Goal: Use online tool/utility: Utilize a website feature to perform a specific function

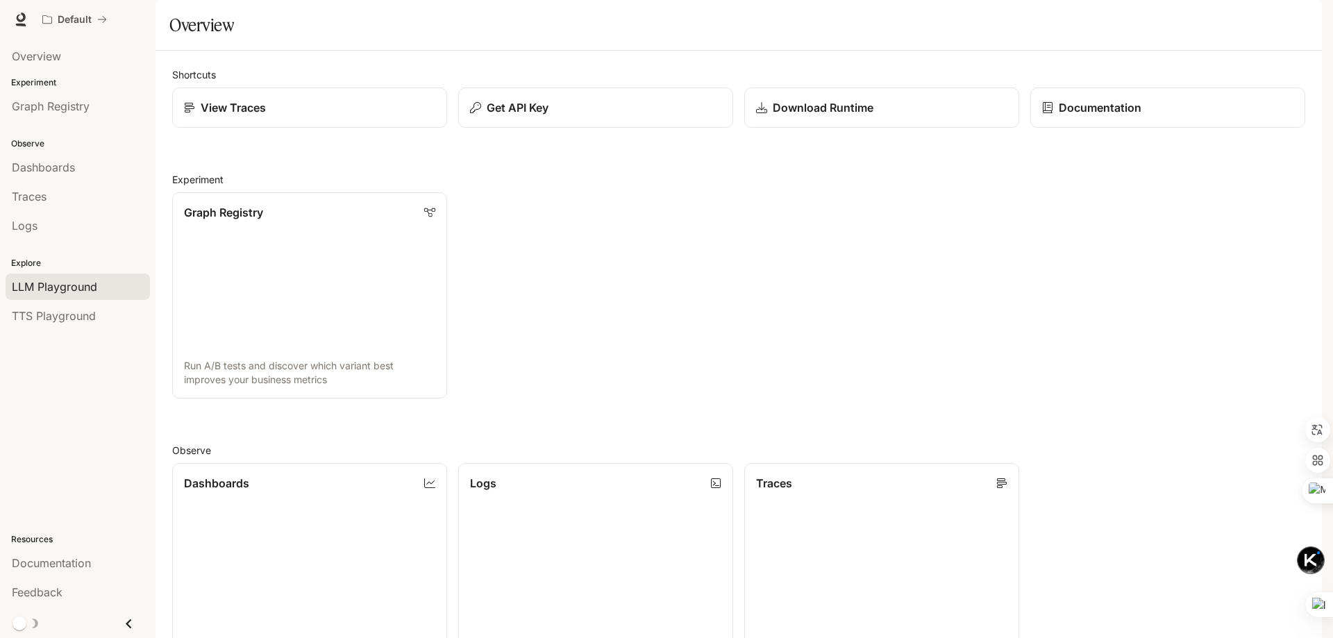
click at [48, 289] on span "LLM Playground" at bounding box center [54, 286] width 85 height 17
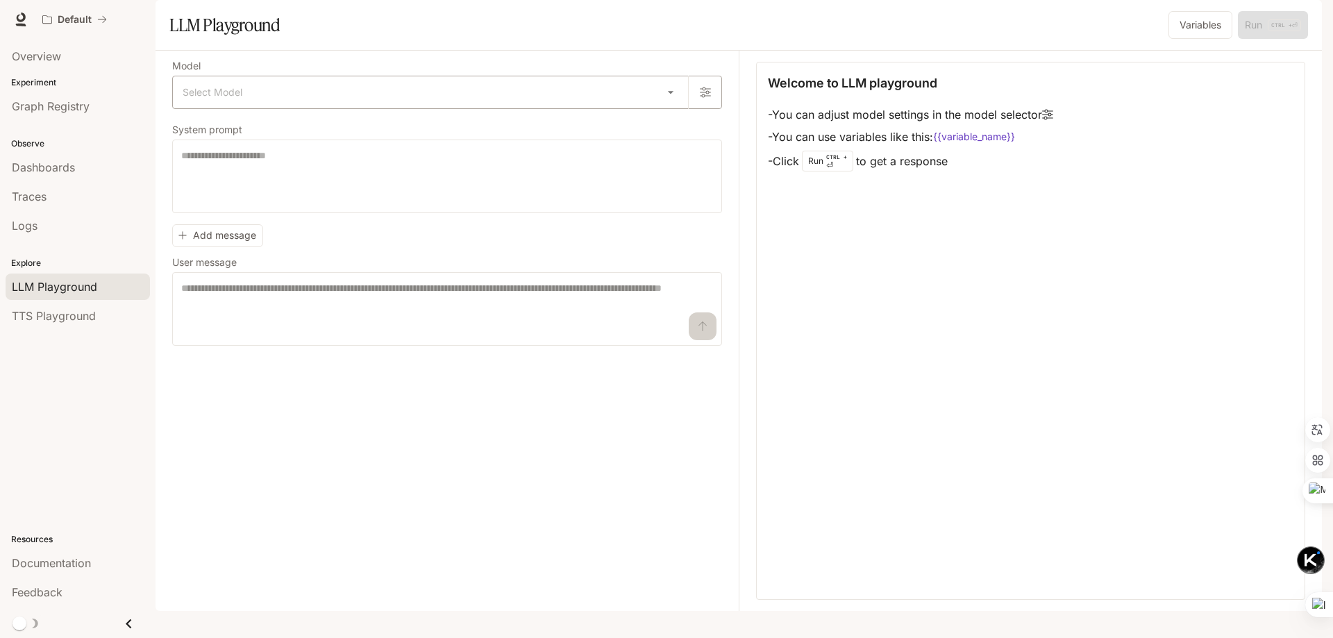
click at [399, 109] on div "Select Model ​" at bounding box center [447, 92] width 550 height 33
click at [669, 135] on body "Skip to main content Default Documentation Documentation Portal Overview Experi…" at bounding box center [666, 319] width 1333 height 638
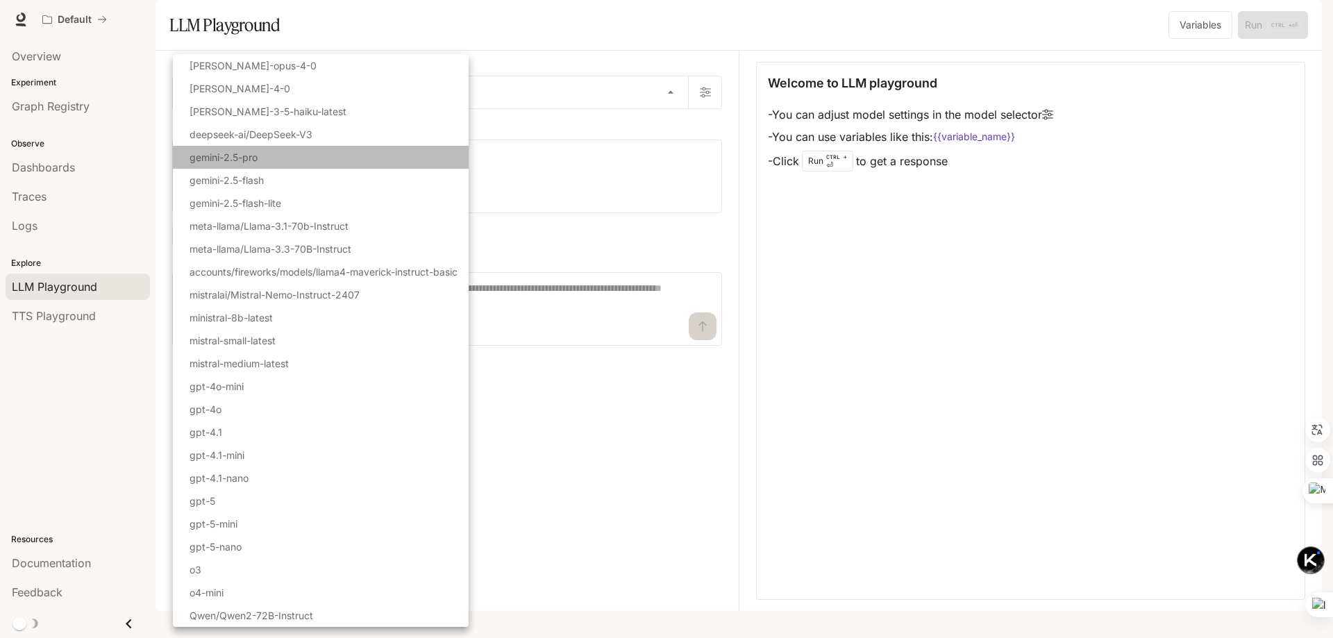
click at [305, 155] on li "gemini-2.5-pro" at bounding box center [321, 157] width 296 height 23
type input "**********"
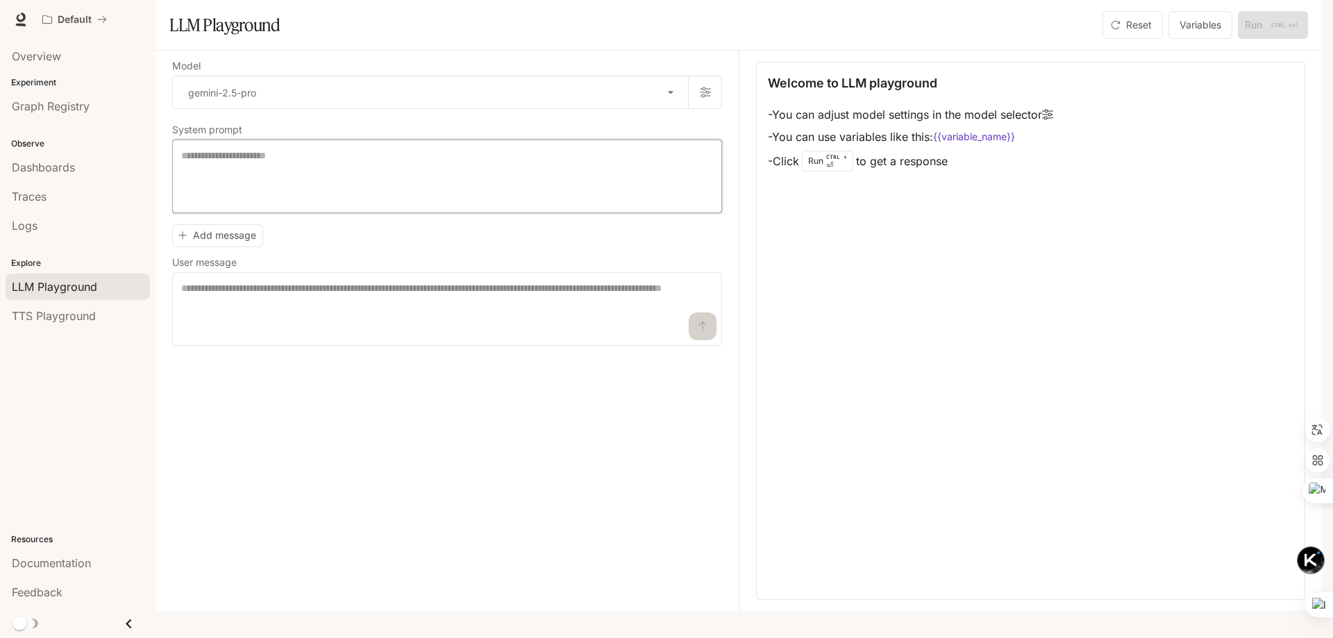
click at [340, 194] on textarea at bounding box center [447, 177] width 532 height 56
click at [233, 247] on button "Add message" at bounding box center [217, 235] width 91 height 23
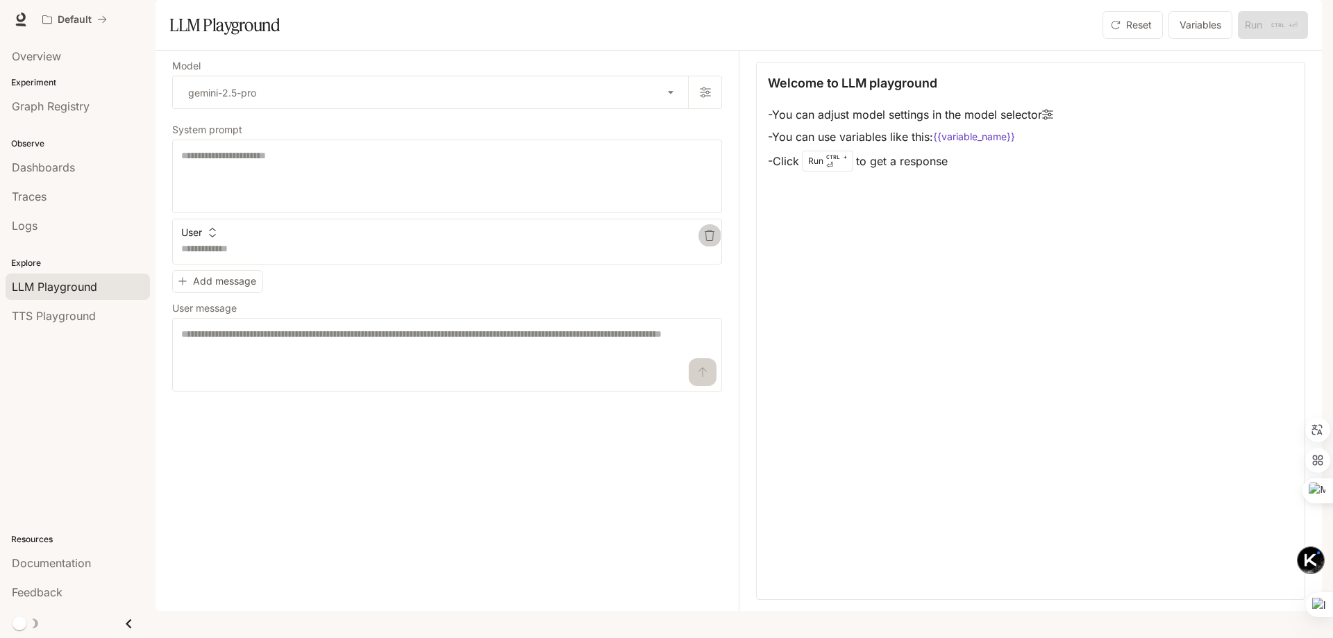
click at [719, 246] on button "button" at bounding box center [709, 235] width 22 height 22
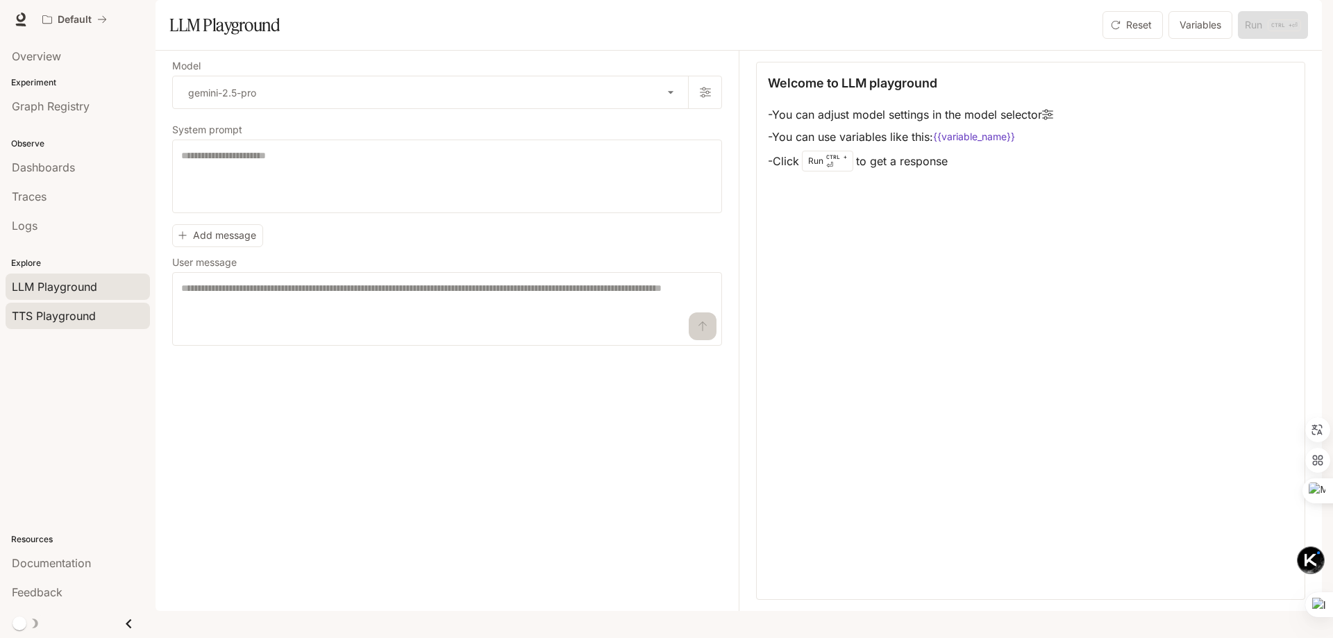
click at [90, 315] on span "TTS Playground" at bounding box center [54, 316] width 84 height 17
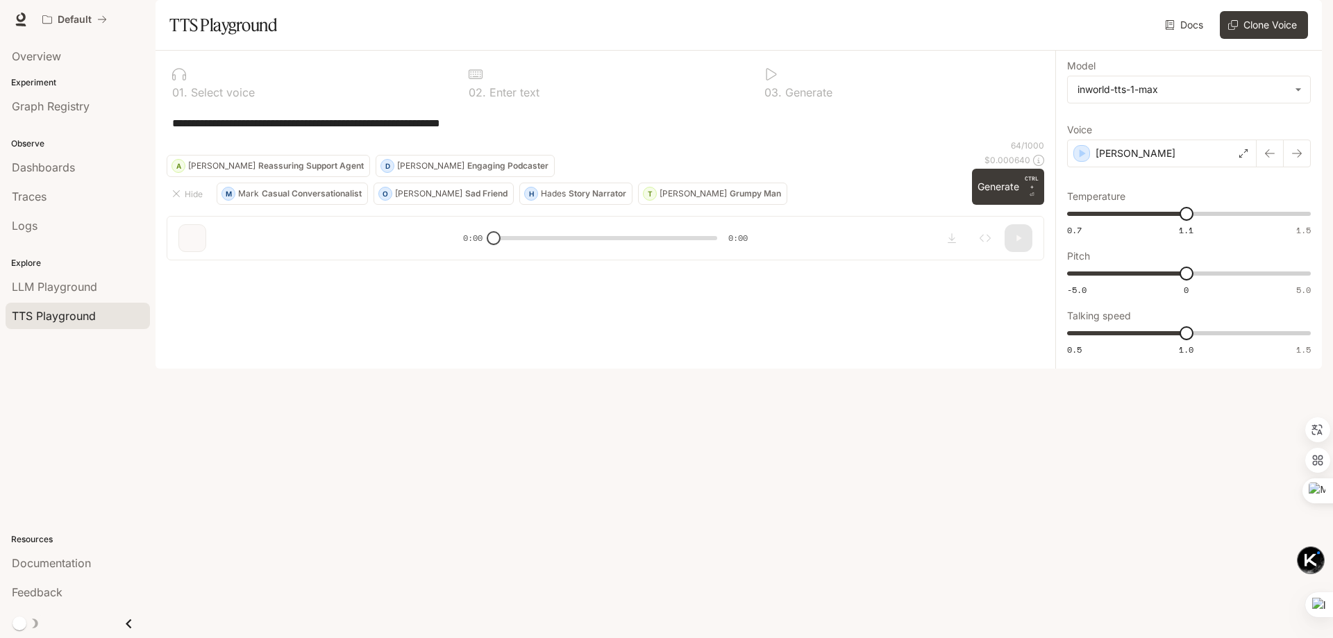
click at [309, 131] on textarea "**********" at bounding box center [605, 123] width 866 height 16
click at [985, 205] on button "Generate CTRL + ⏎" at bounding box center [1008, 187] width 72 height 36
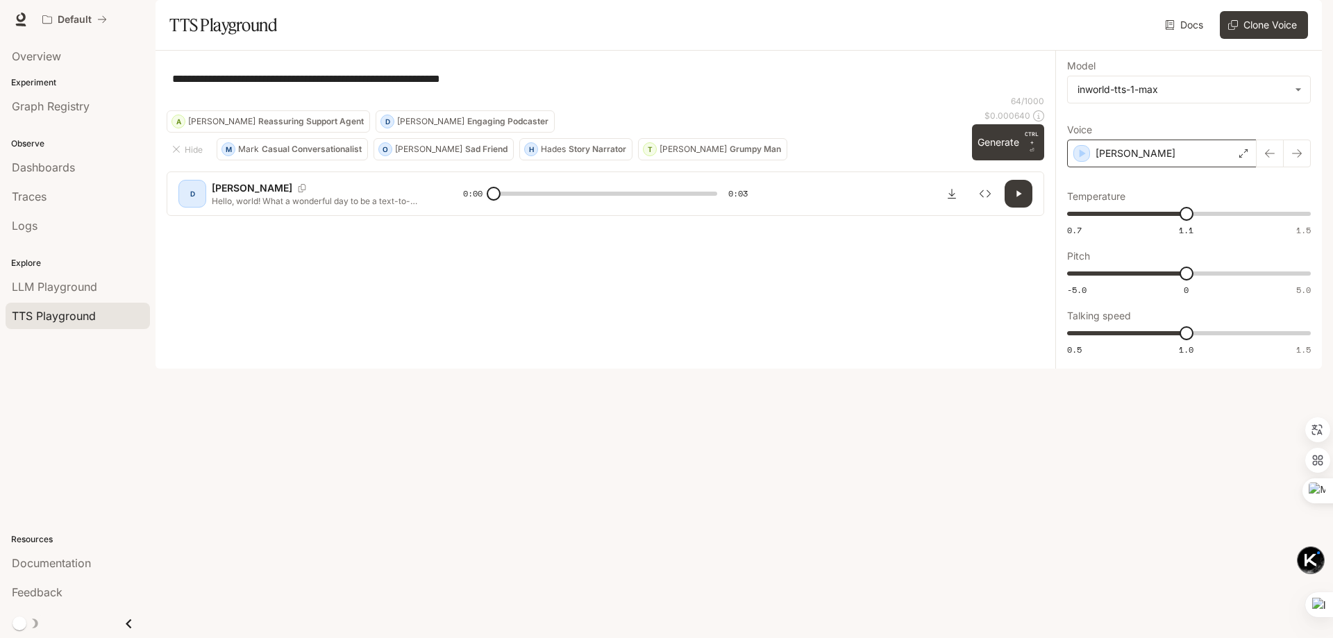
click at [1221, 167] on div "[PERSON_NAME]" at bounding box center [1162, 154] width 190 height 28
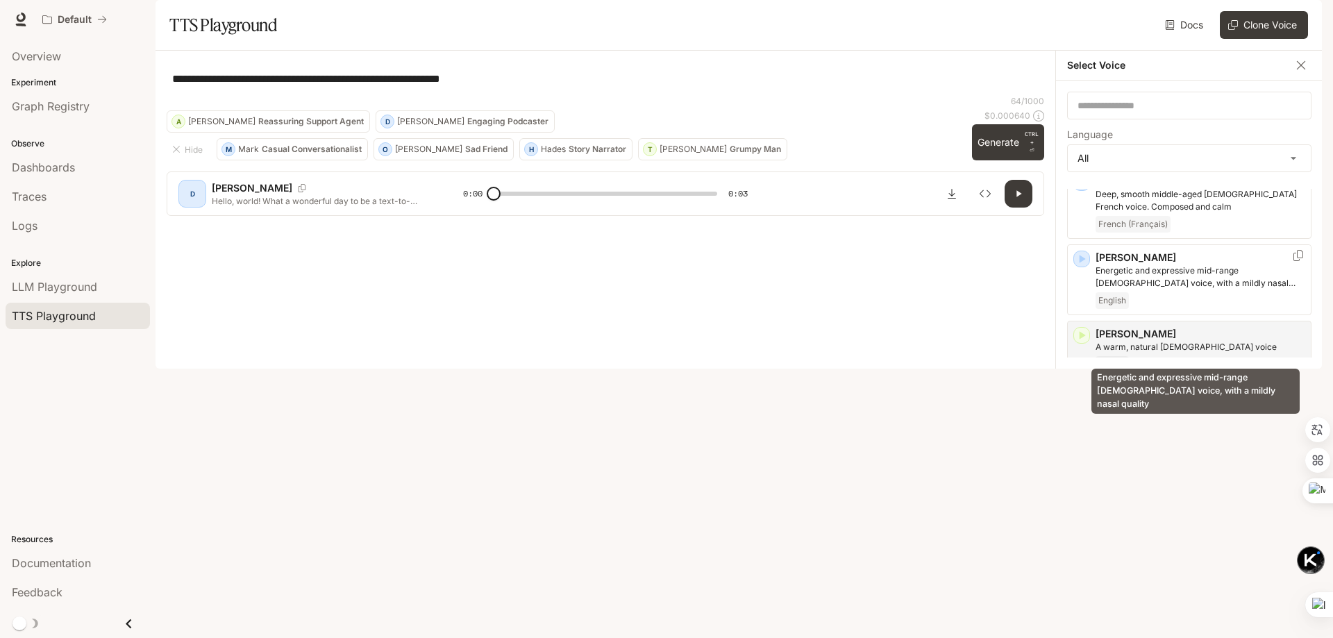
scroll to position [69, 0]
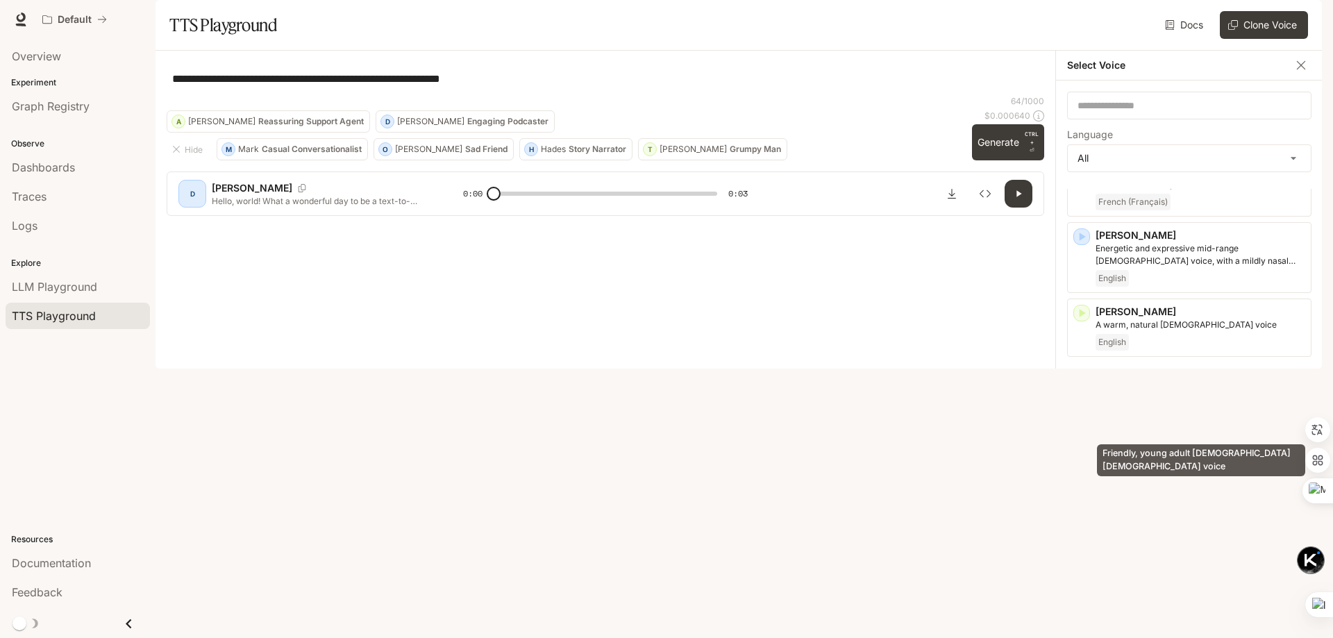
click at [1221, 408] on p "Friendly, young adult [DEMOGRAPHIC_DATA] [DEMOGRAPHIC_DATA] voice" at bounding box center [1201, 395] width 210 height 25
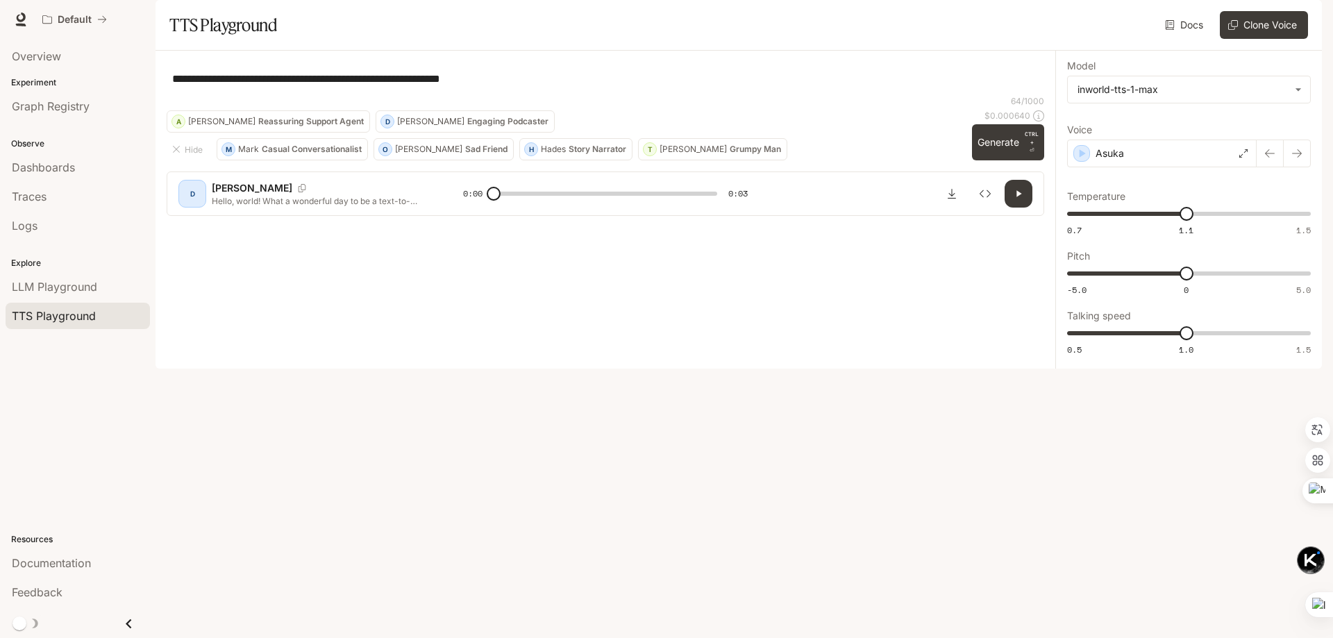
click at [1016, 199] on icon "button" at bounding box center [1018, 193] width 11 height 11
type input "*"
click at [1205, 125] on body "**********" at bounding box center [666, 319] width 1333 height 638
click at [1173, 187] on div "inworld-tts-1-max" at bounding box center [1186, 184] width 219 height 15
click at [1170, 167] on div "Asuka" at bounding box center [1162, 154] width 190 height 28
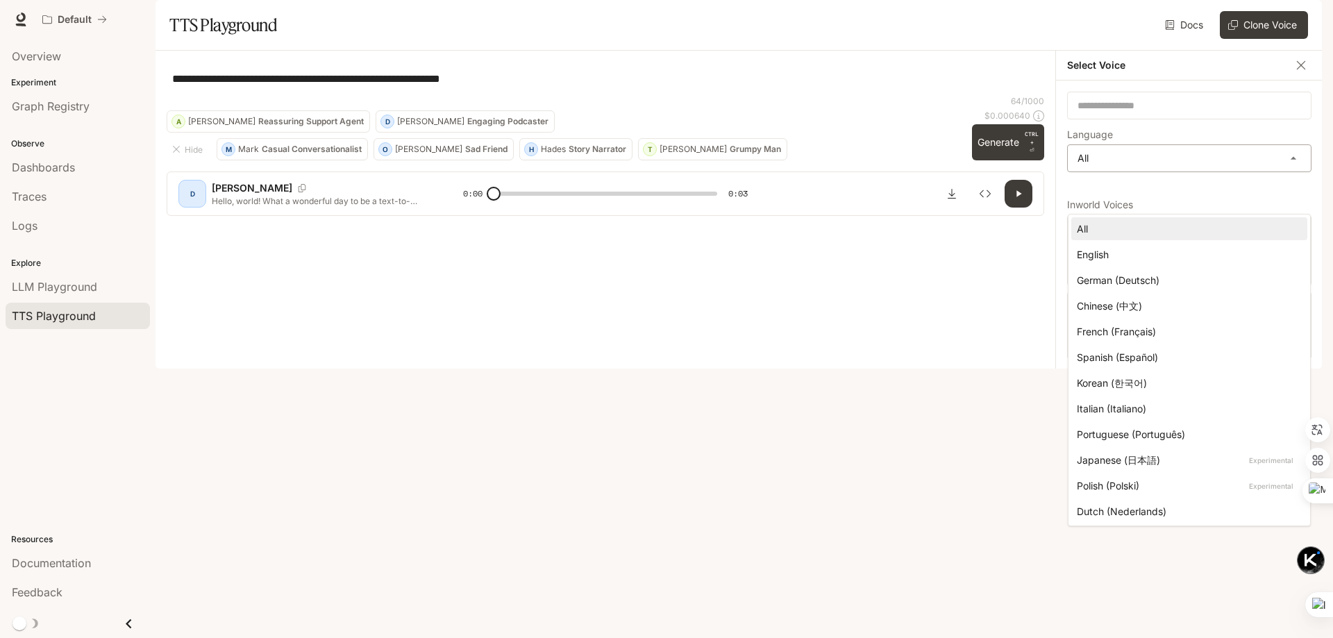
click at [1172, 196] on body "**********" at bounding box center [666, 319] width 1333 height 638
click at [1133, 302] on div "Chinese (中文)" at bounding box center [1186, 306] width 219 height 15
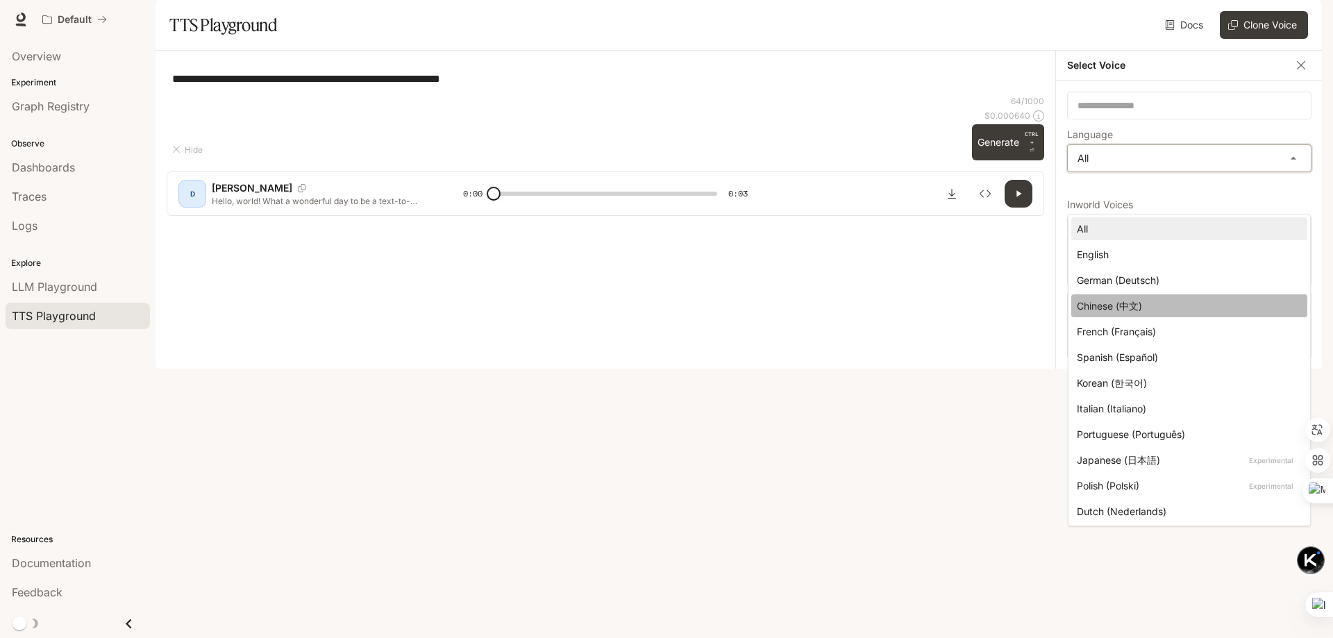
type input "*****"
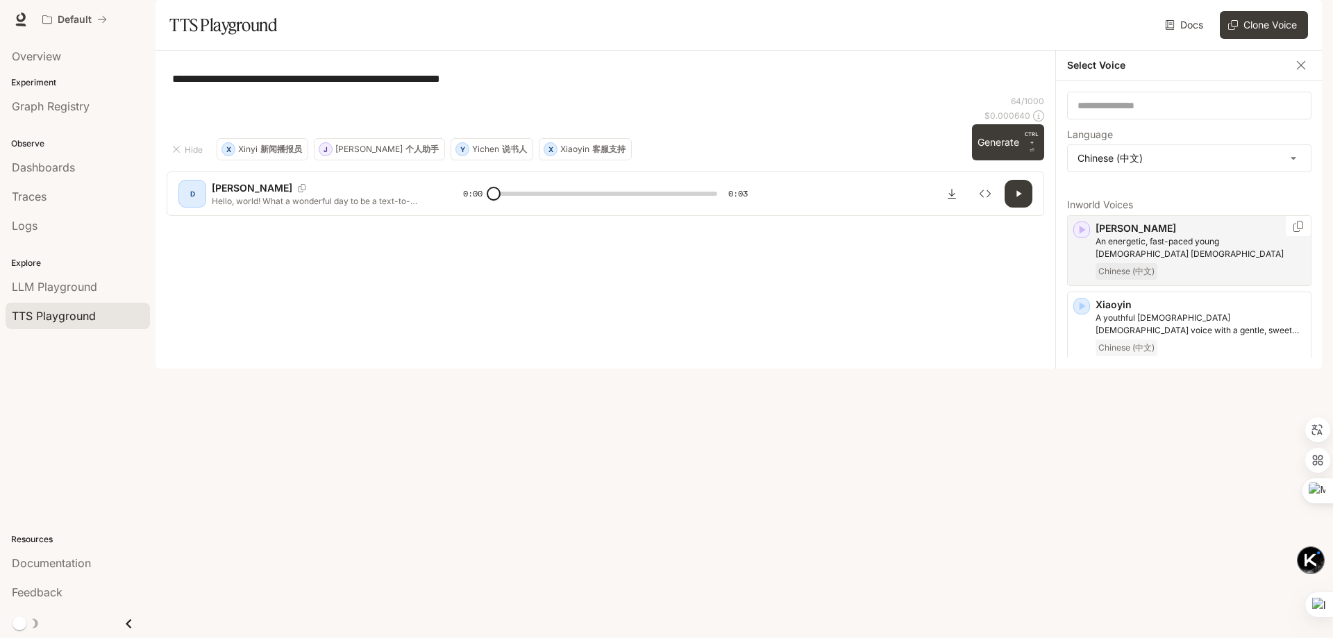
click at [1187, 235] on p "[PERSON_NAME]" at bounding box center [1201, 228] width 210 height 14
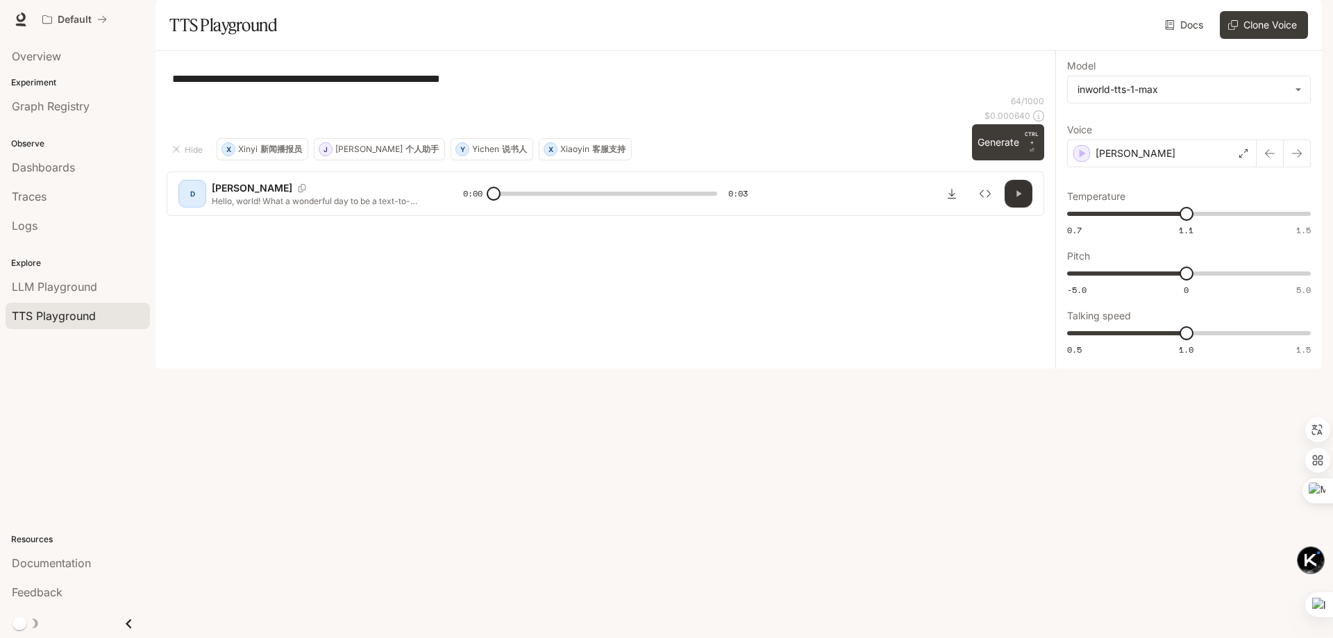
click at [1025, 208] on button "button" at bounding box center [1019, 194] width 28 height 28
type input "*"
click at [405, 153] on p "个人助手" at bounding box center [421, 149] width 33 height 8
type textarea "**********"
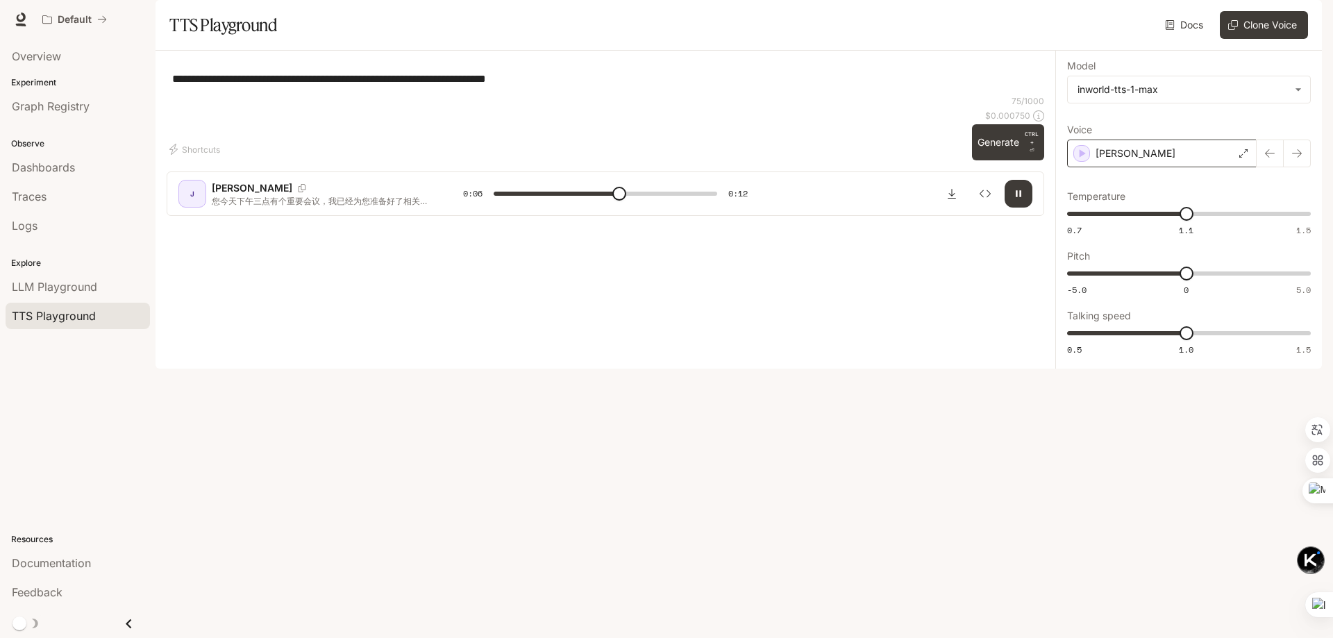
click at [1184, 167] on div "[PERSON_NAME]" at bounding box center [1162, 154] width 190 height 28
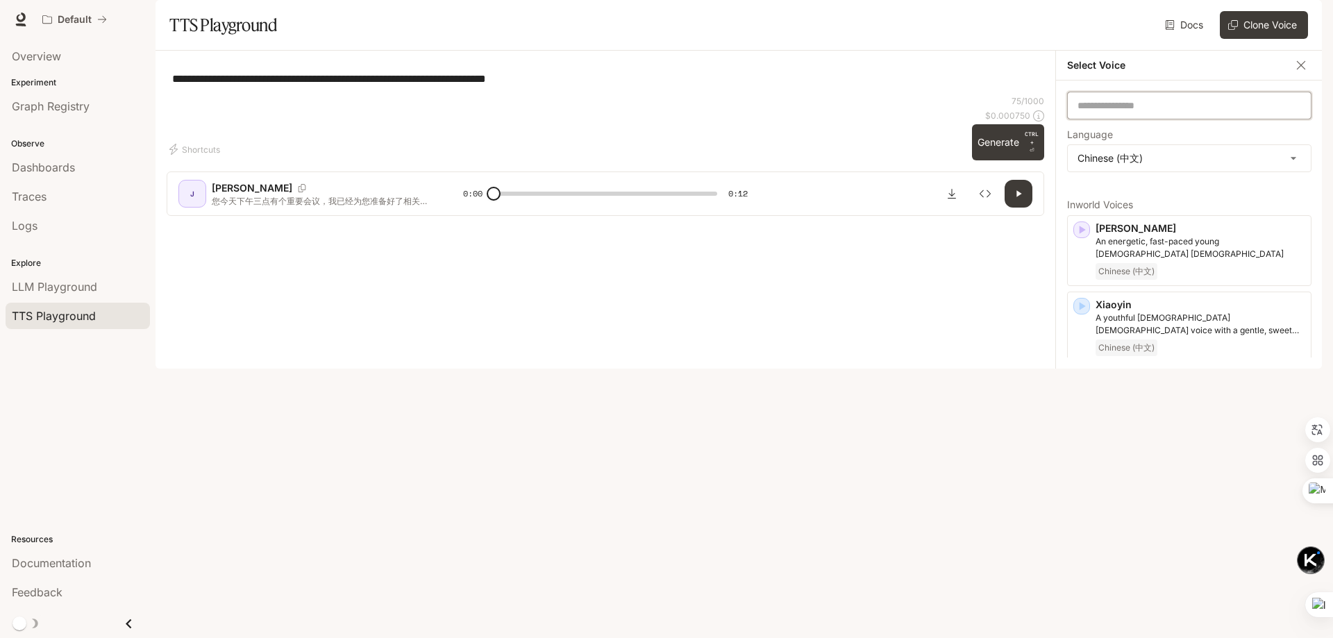
click at [1211, 112] on input "text" at bounding box center [1189, 106] width 243 height 14
click at [1207, 413] on p "A [DEMOGRAPHIC_DATA] woman with a neutral tone, perfect for narrations" at bounding box center [1201, 400] width 210 height 25
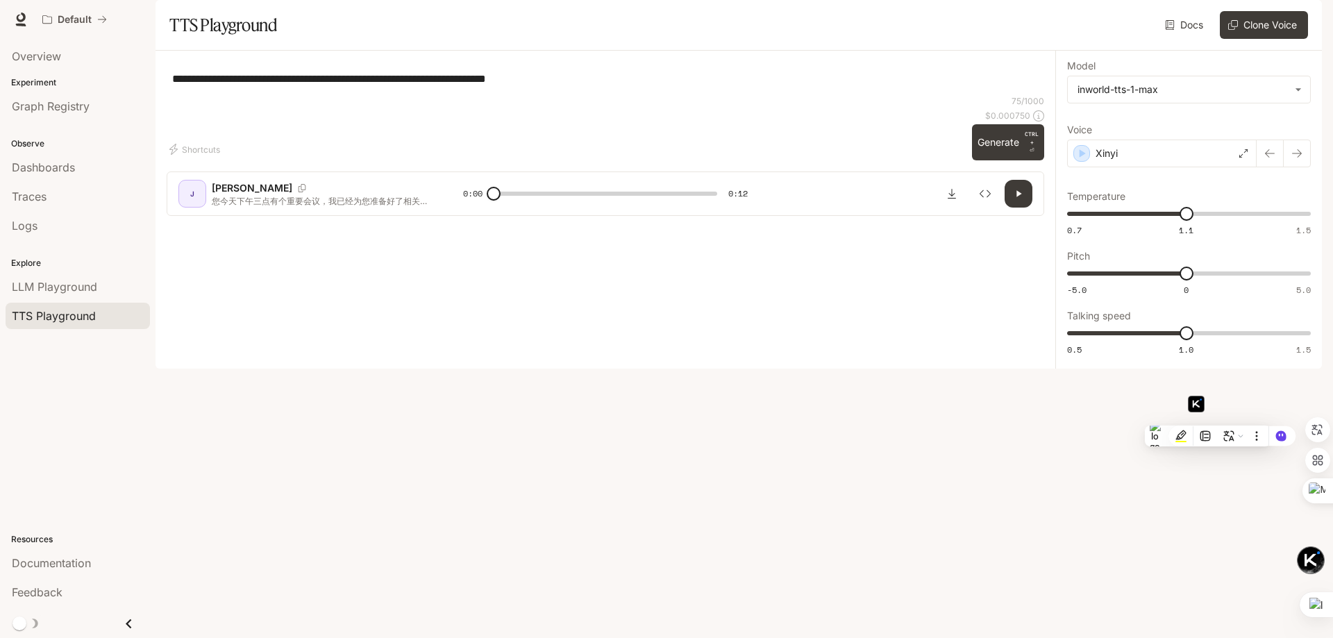
click at [1016, 199] on icon "button" at bounding box center [1018, 193] width 11 height 11
click at [1025, 208] on button "button" at bounding box center [1019, 194] width 28 height 28
click at [1191, 167] on div "Xinyi" at bounding box center [1162, 154] width 190 height 28
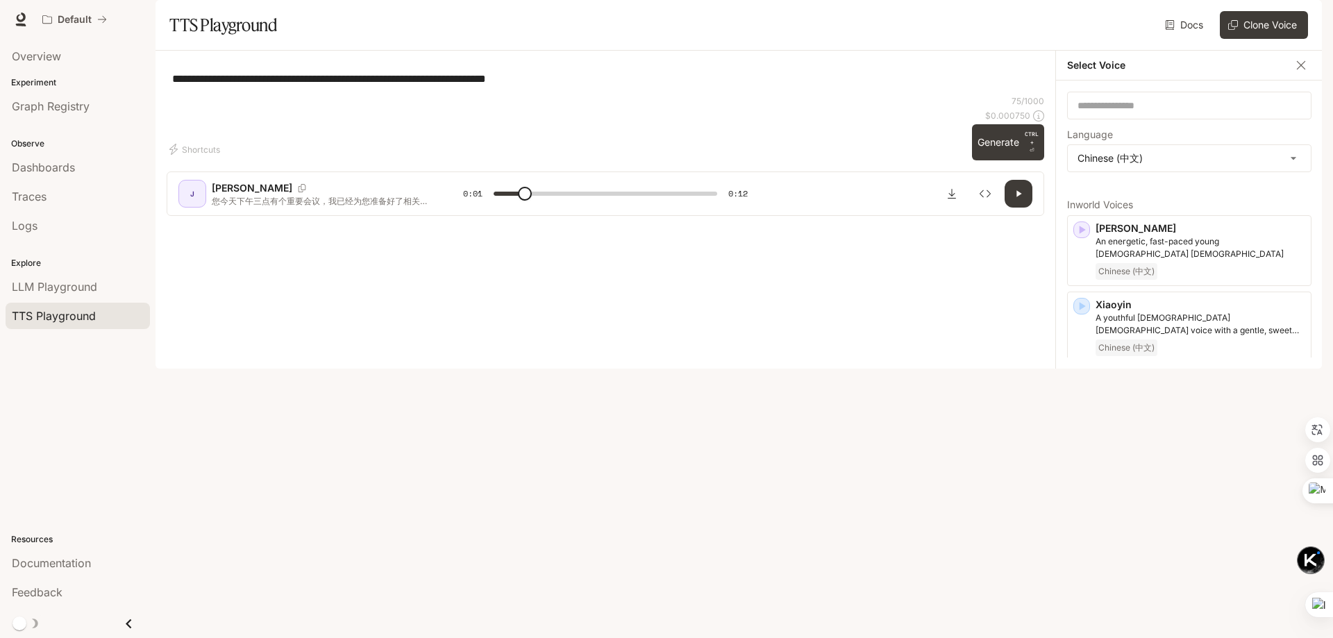
click at [1156, 464] on p "Yichen" at bounding box center [1201, 458] width 210 height 14
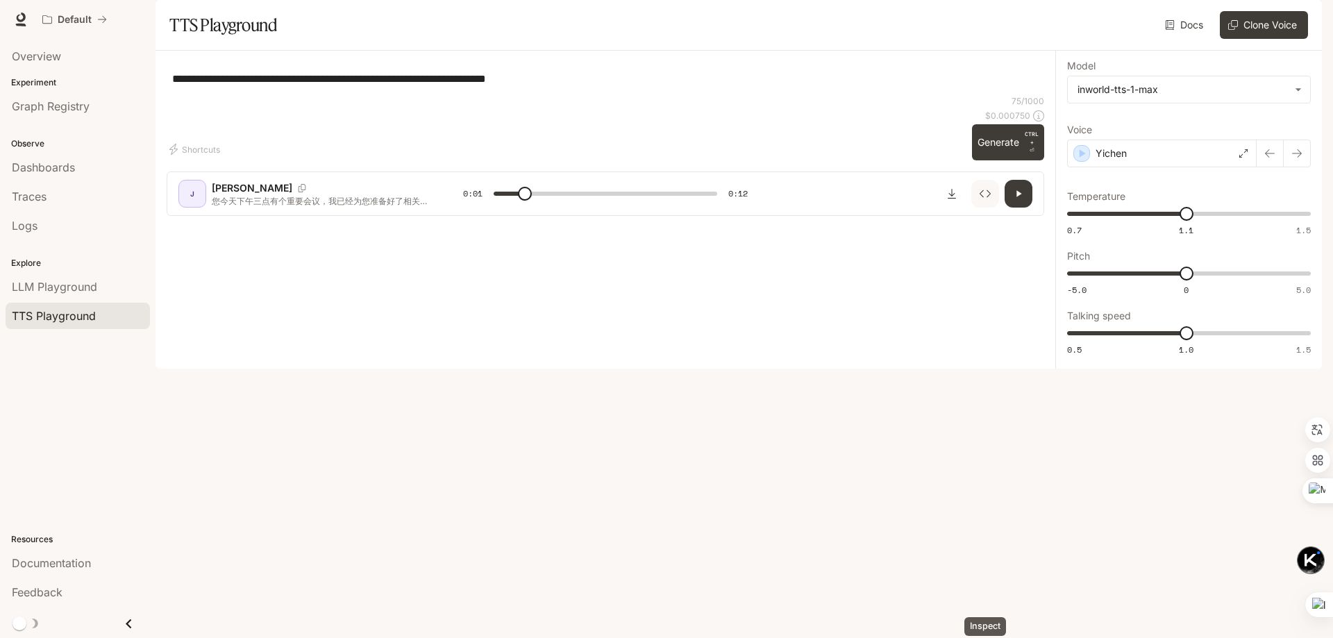
click at [984, 199] on icon "Inspect" at bounding box center [985, 193] width 11 height 11
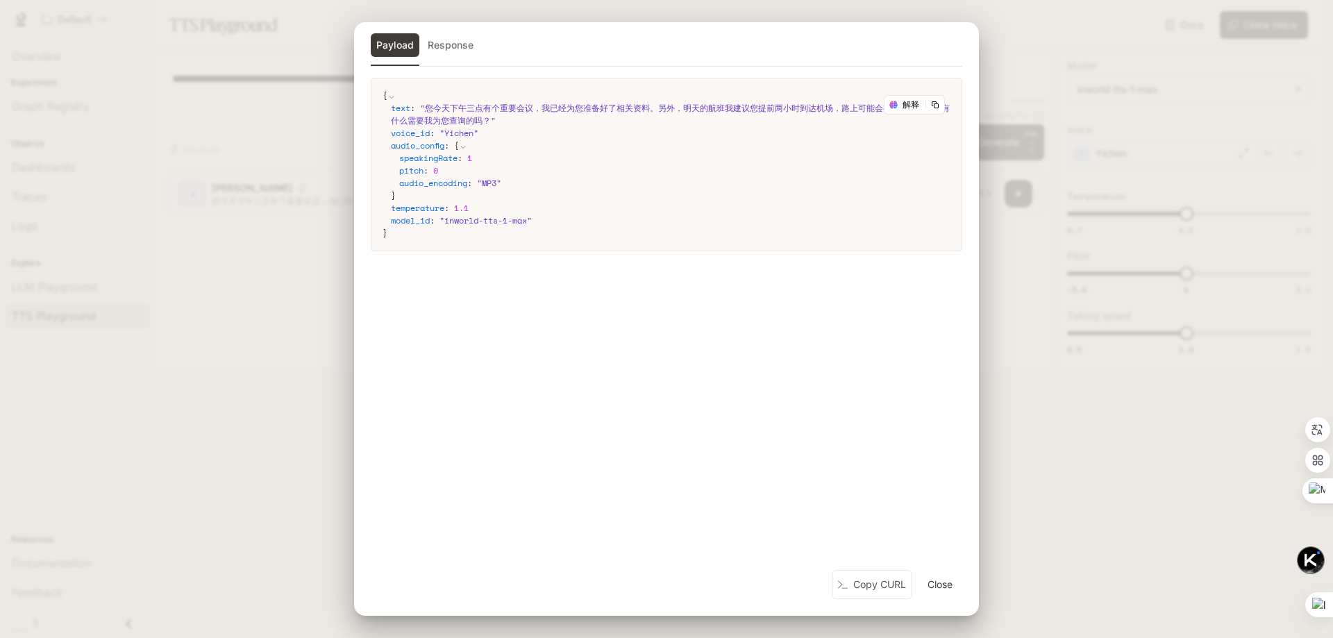
click at [933, 588] on button "Close" at bounding box center [940, 585] width 44 height 28
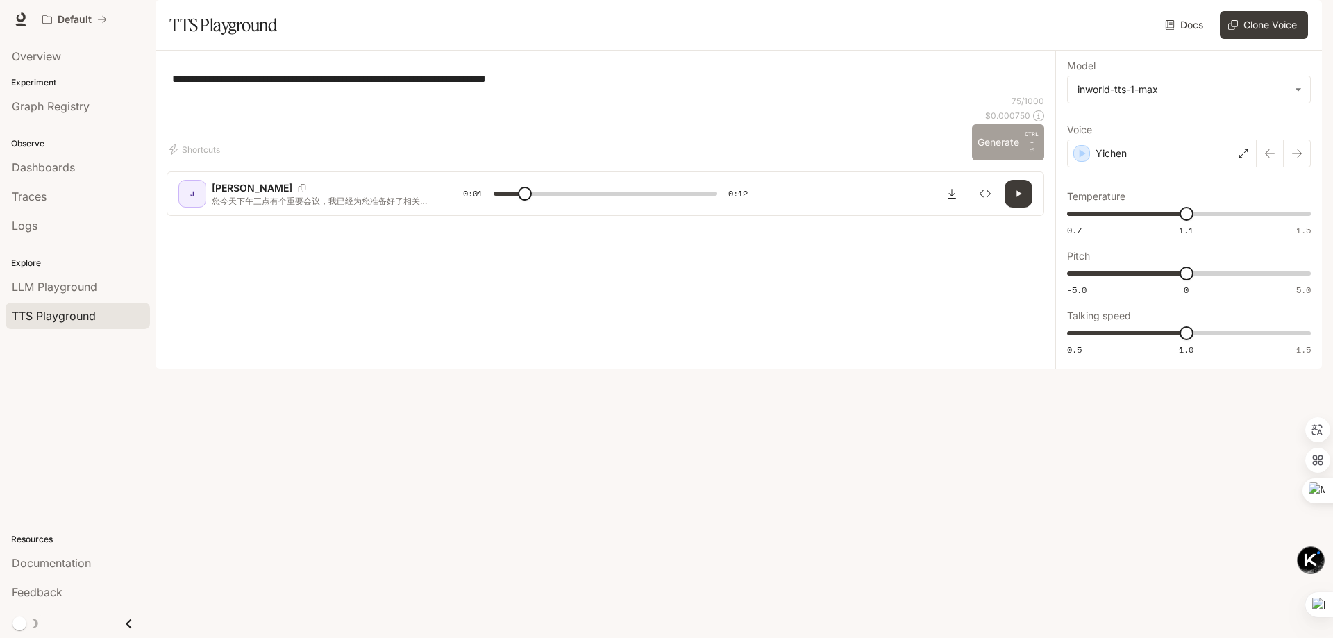
click at [994, 160] on button "Generate CTRL + ⏎" at bounding box center [1008, 142] width 72 height 36
click at [1218, 167] on div "Yichen" at bounding box center [1162, 154] width 190 height 28
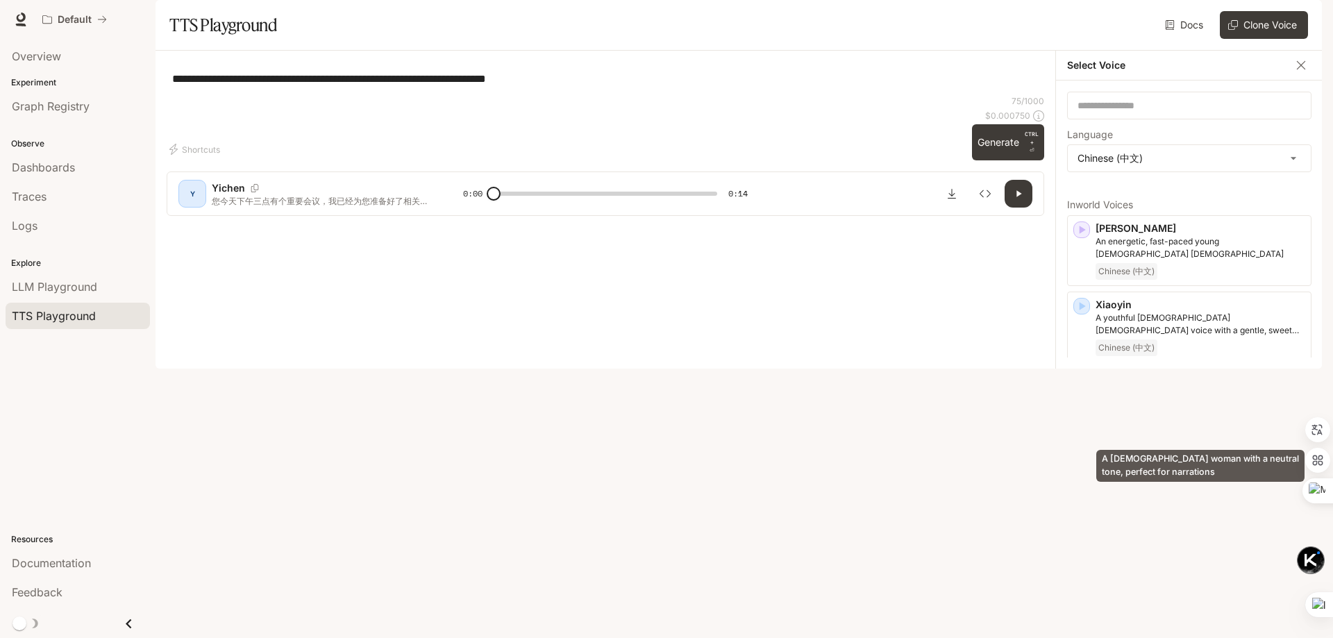
click at [1178, 413] on p "A [DEMOGRAPHIC_DATA] woman with a neutral tone, perfect for narrations" at bounding box center [1201, 400] width 210 height 25
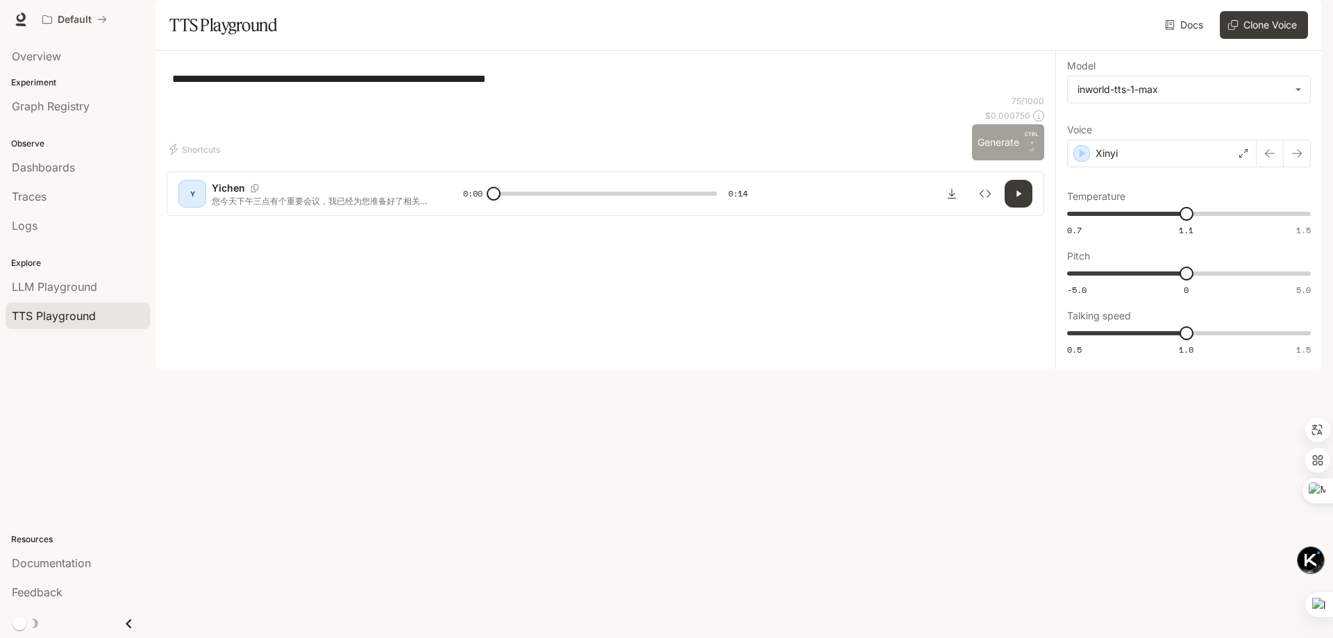
click at [985, 160] on button "Generate CTRL + ⏎" at bounding box center [1008, 142] width 72 height 36
click at [798, 95] on div "**********" at bounding box center [606, 78] width 878 height 33
type input "*"
click at [707, 95] on div "**********" at bounding box center [606, 78] width 878 height 33
click at [65, 107] on span "Graph Registry" at bounding box center [51, 106] width 78 height 17
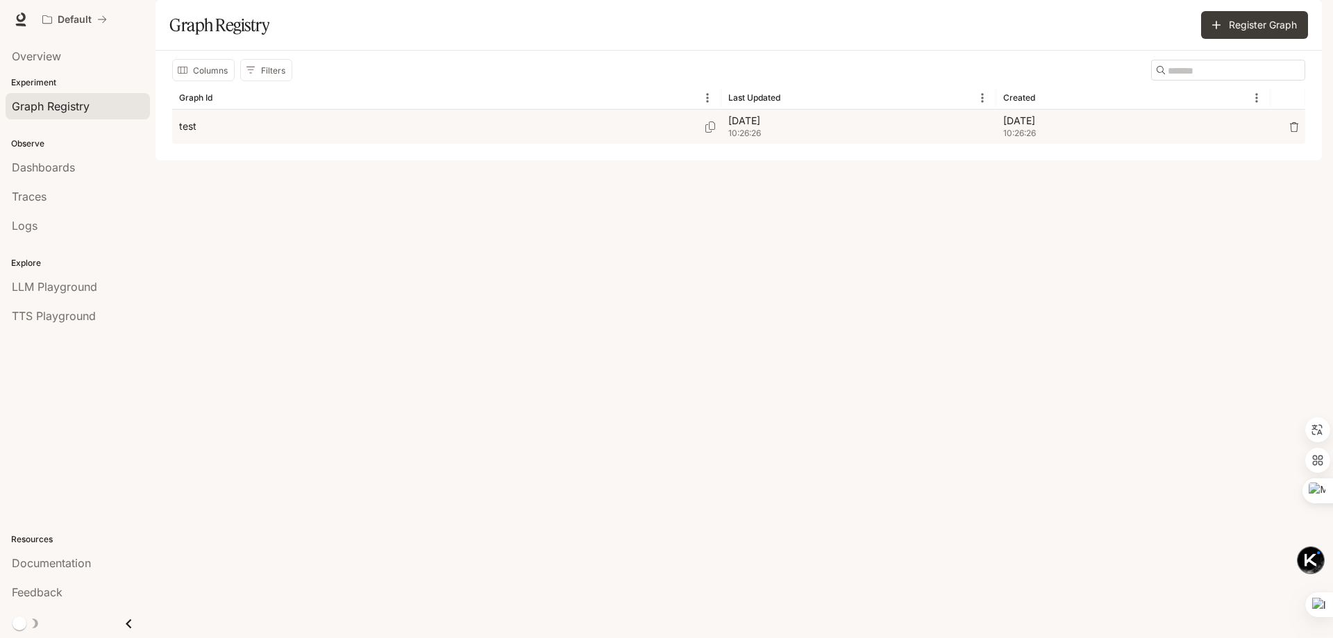
click at [502, 144] on div "test" at bounding box center [446, 127] width 535 height 34
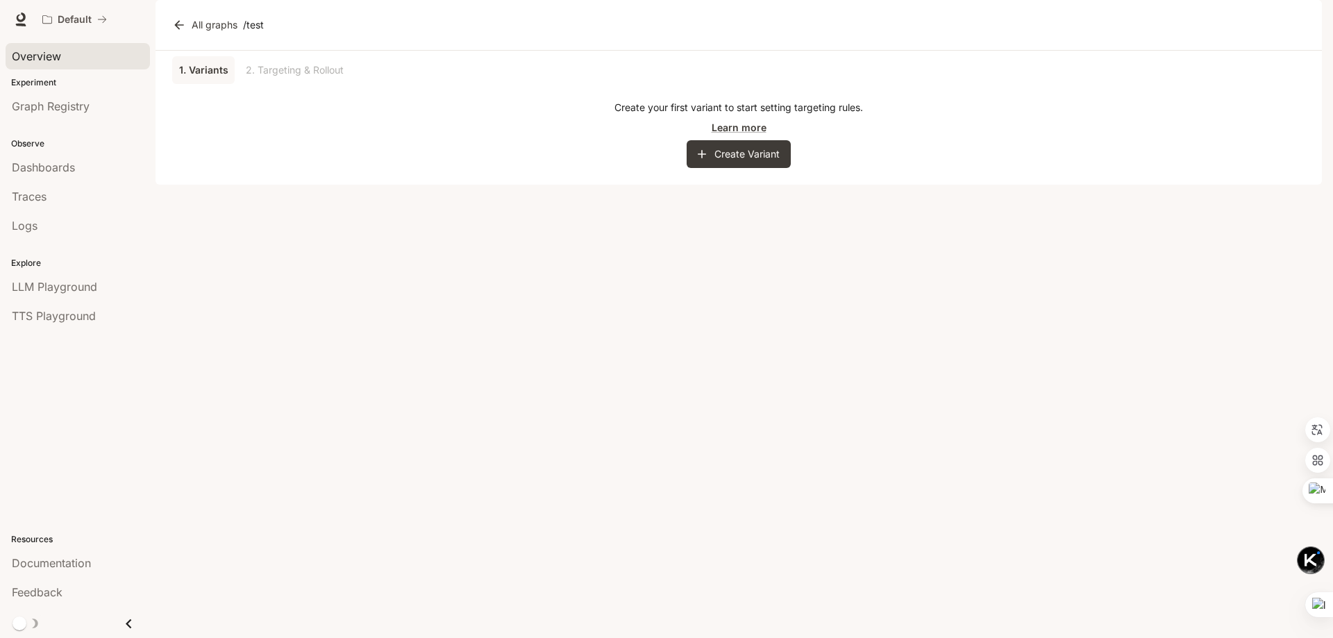
click at [39, 58] on span "Overview" at bounding box center [36, 56] width 49 height 17
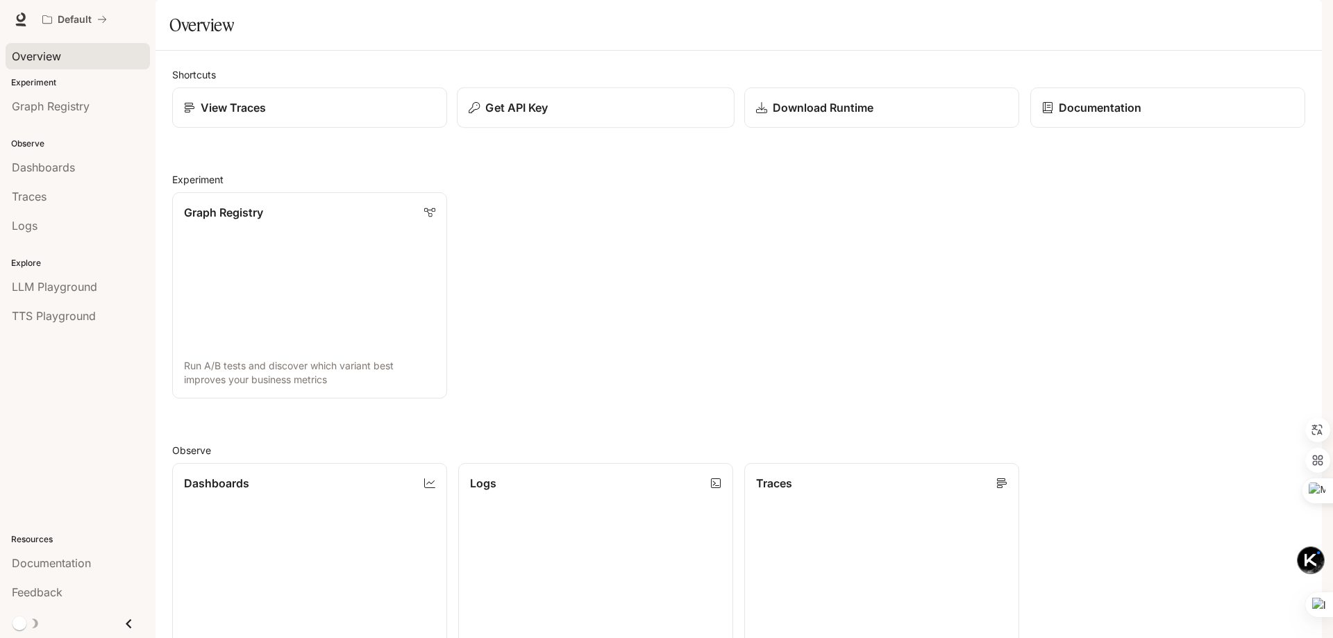
click at [547, 116] on p "Get API Key" at bounding box center [516, 107] width 62 height 17
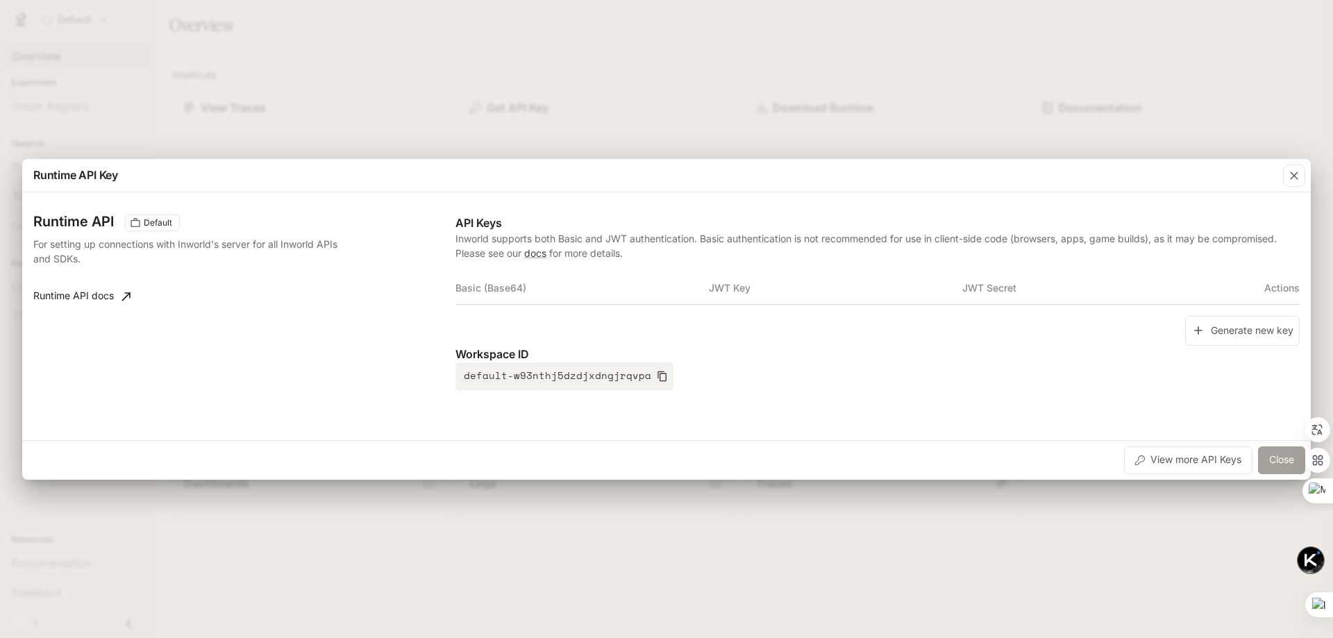
click at [1279, 455] on button "Close" at bounding box center [1281, 460] width 47 height 28
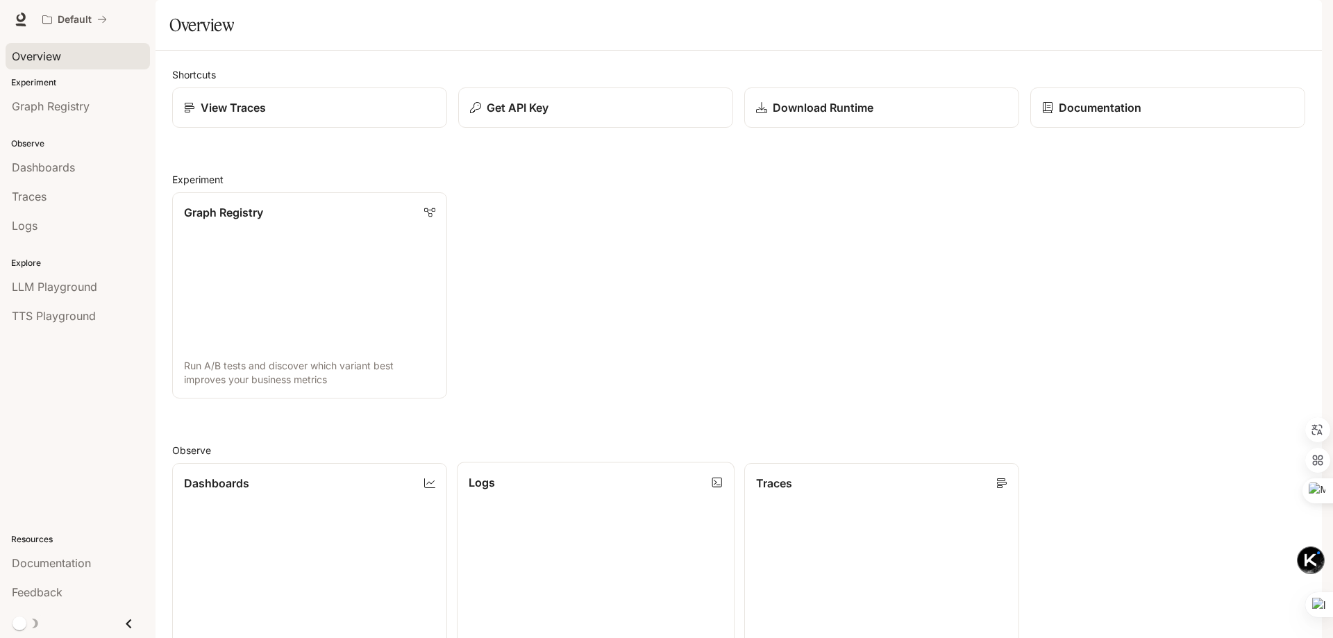
scroll to position [17, 0]
click at [51, 104] on span "Graph Registry" at bounding box center [51, 106] width 78 height 17
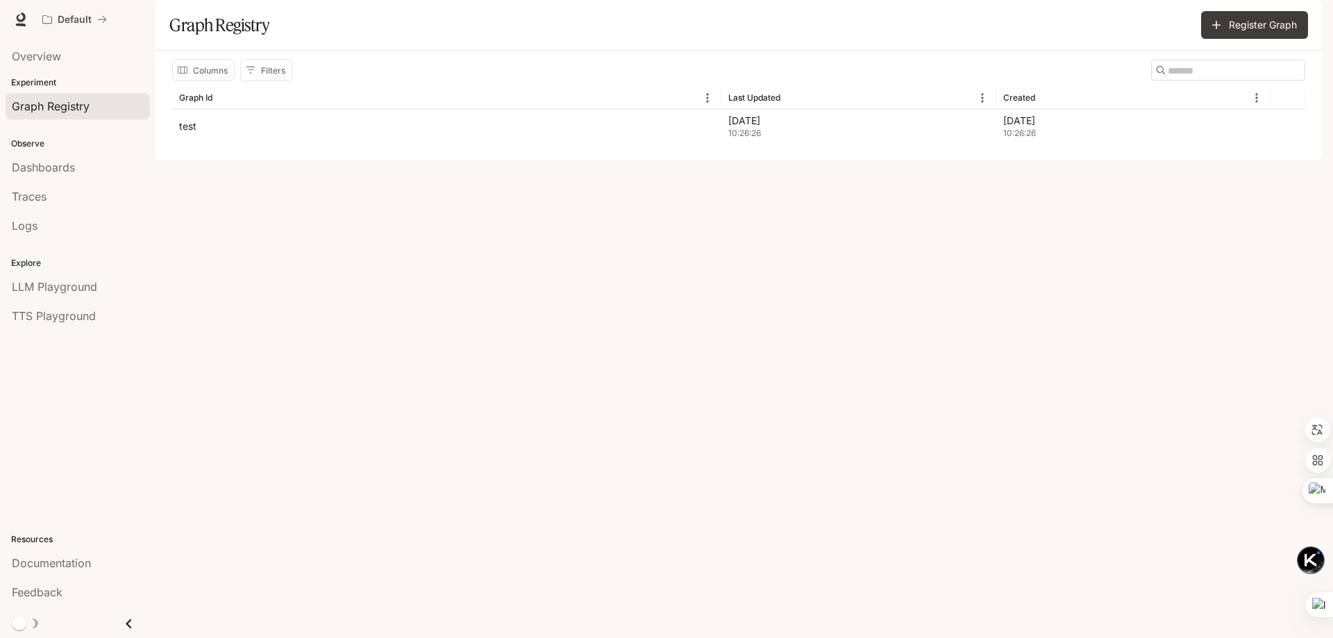
click at [51, 85] on p "Experiment" at bounding box center [78, 82] width 156 height 12
click at [33, 137] on p "Observe" at bounding box center [78, 143] width 156 height 12
click at [40, 146] on p "Observe" at bounding box center [78, 143] width 156 height 12
click at [50, 171] on span "Dashboards" at bounding box center [43, 167] width 63 height 17
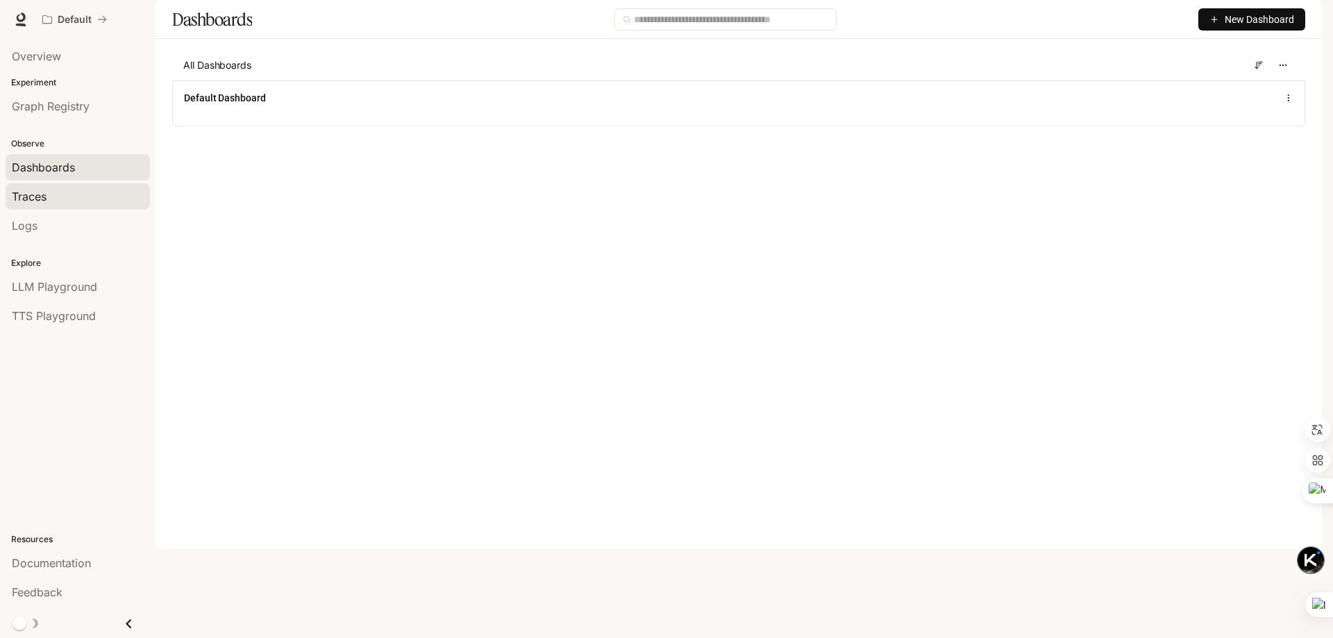
click at [64, 198] on div "Traces" at bounding box center [78, 196] width 132 height 17
